Goal: Information Seeking & Learning: Learn about a topic

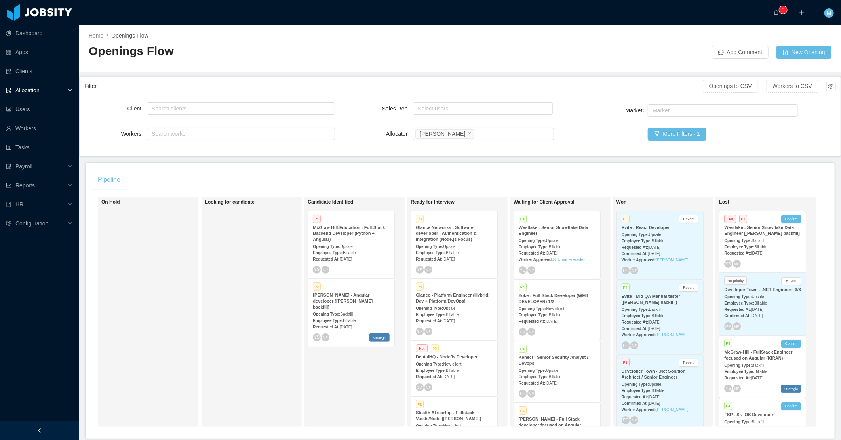
scroll to position [39, 0]
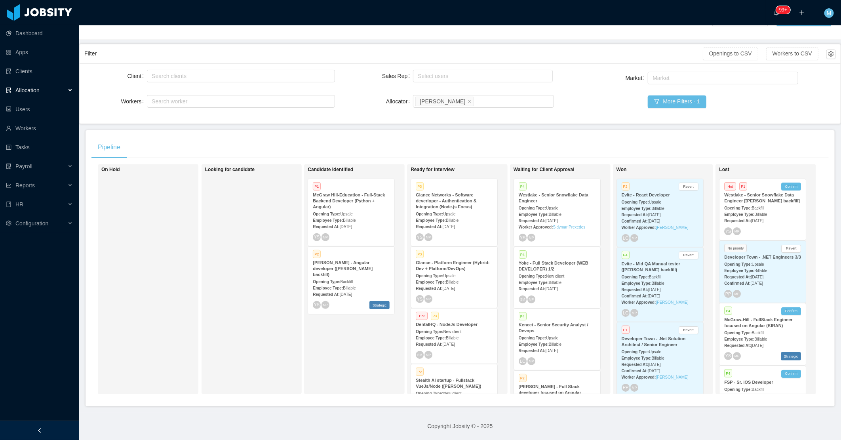
drag, startPoint x: 43, startPoint y: 429, endPoint x: 67, endPoint y: 410, distance: 30.4
click at [44, 429] on div at bounding box center [39, 430] width 79 height 19
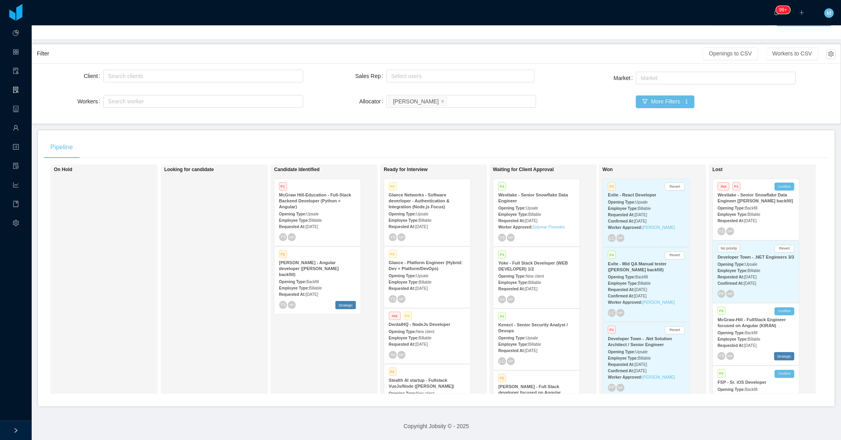
click at [299, 345] on div "Candidate Identified P1 McGraw Hill-Education - Full-Stack Backend Developer (P…" at bounding box center [329, 279] width 111 height 223
click at [343, 331] on div "Candidate Identified P1 McGraw Hill-Education - Full-Stack Backend Developer (P…" at bounding box center [329, 279] width 111 height 223
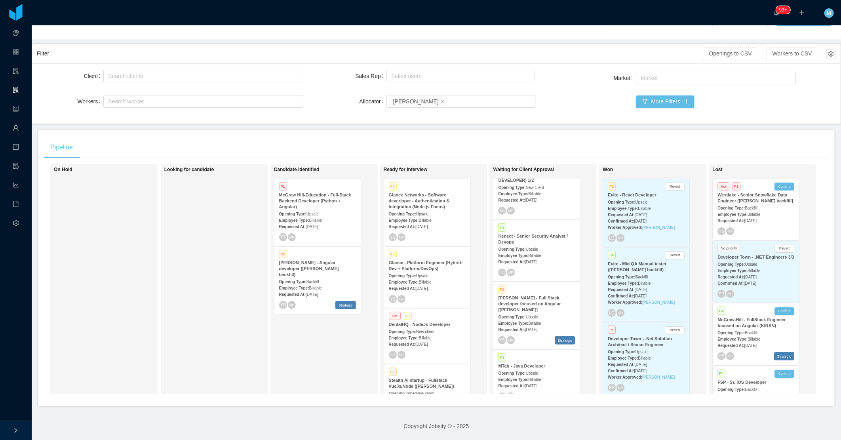
scroll to position [0, 0]
